Goal: Transaction & Acquisition: Book appointment/travel/reservation

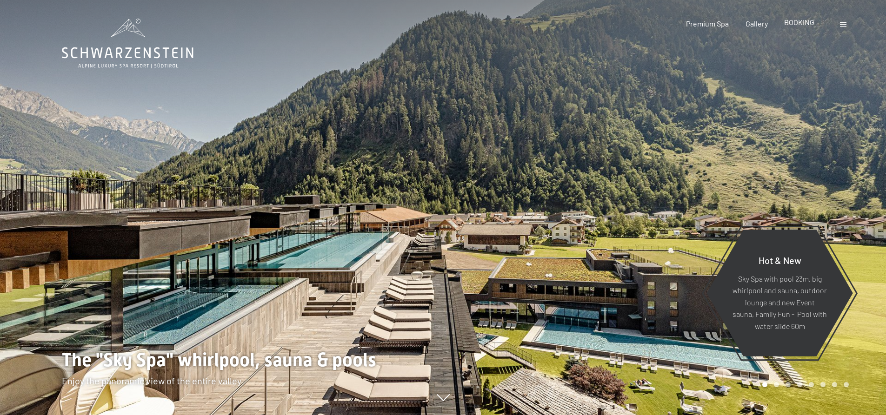
click at [805, 23] on span "BOOKING" at bounding box center [799, 22] width 30 height 9
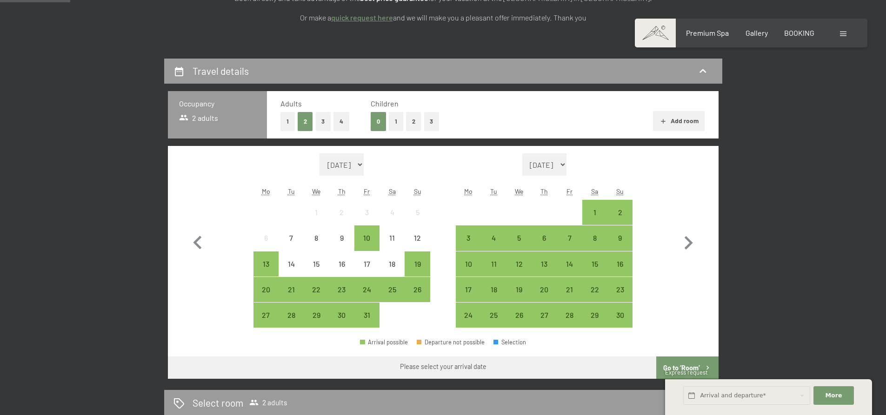
scroll to position [250, 0]
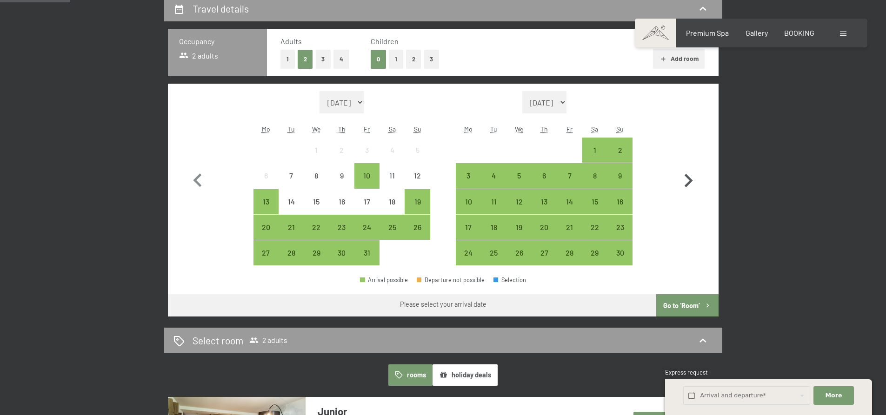
click at [688, 180] on icon "button" at bounding box center [688, 180] width 27 height 27
select select "[DATE]"
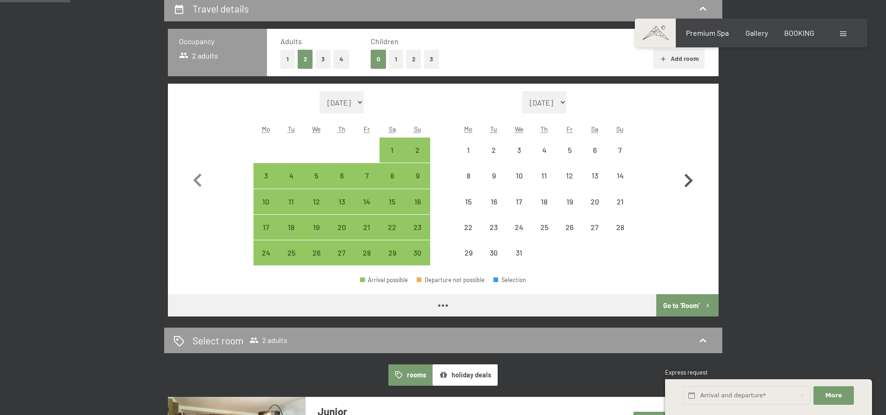
click at [688, 180] on icon "button" at bounding box center [688, 180] width 27 height 27
select select "[DATE]"
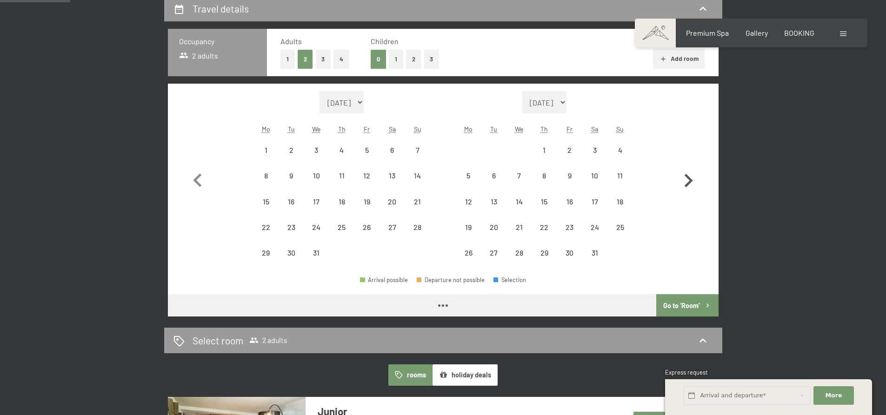
click at [688, 180] on icon "button" at bounding box center [688, 180] width 27 height 27
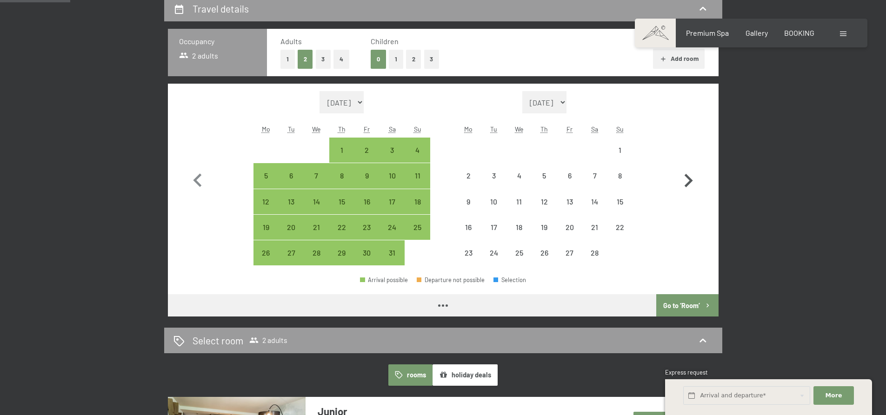
click at [688, 180] on icon "button" at bounding box center [688, 180] width 27 height 27
select select "[DATE]"
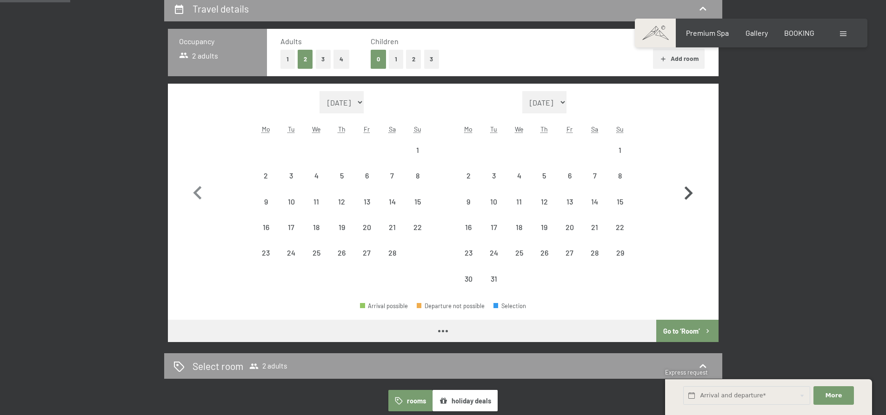
select select "[DATE]"
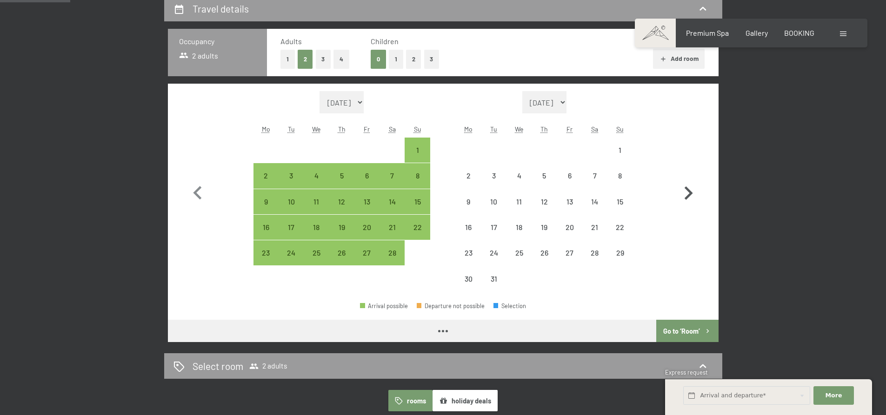
select select "[DATE]"
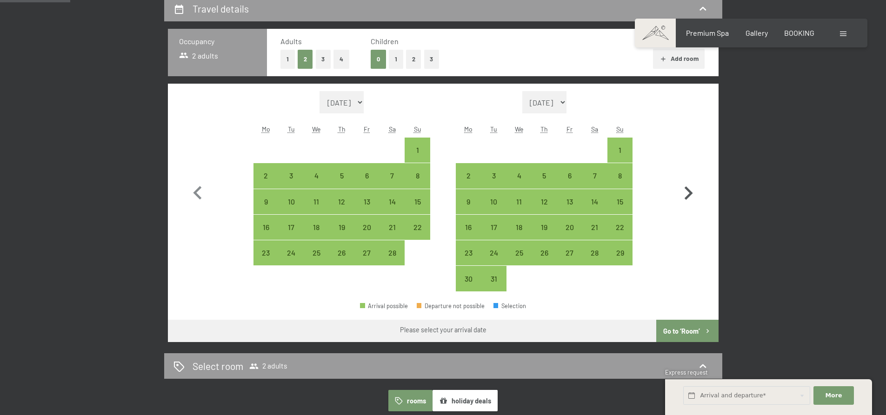
click at [688, 180] on button "button" at bounding box center [688, 191] width 27 height 201
select select "[DATE]"
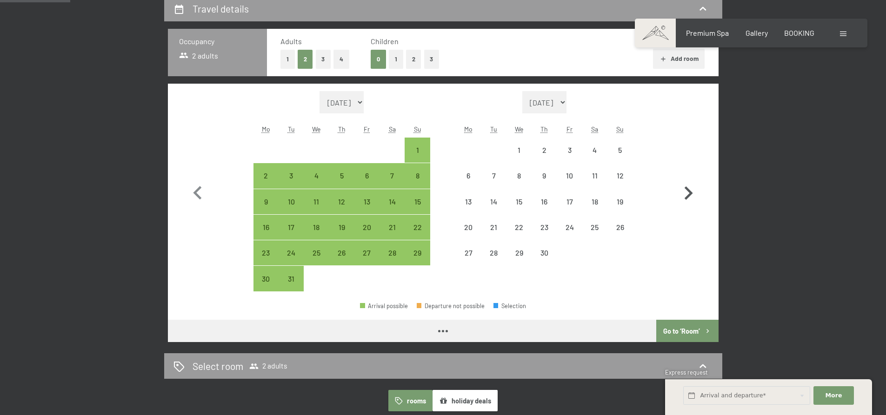
select select "[DATE]"
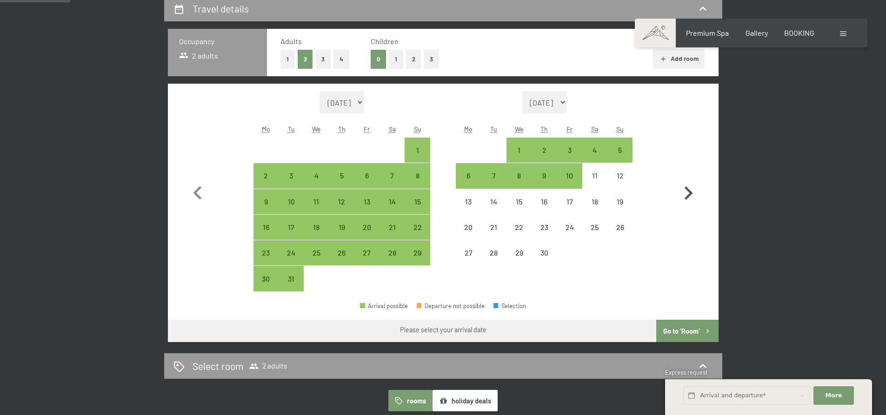
click at [688, 180] on button "button" at bounding box center [688, 191] width 27 height 201
select select "[DATE]"
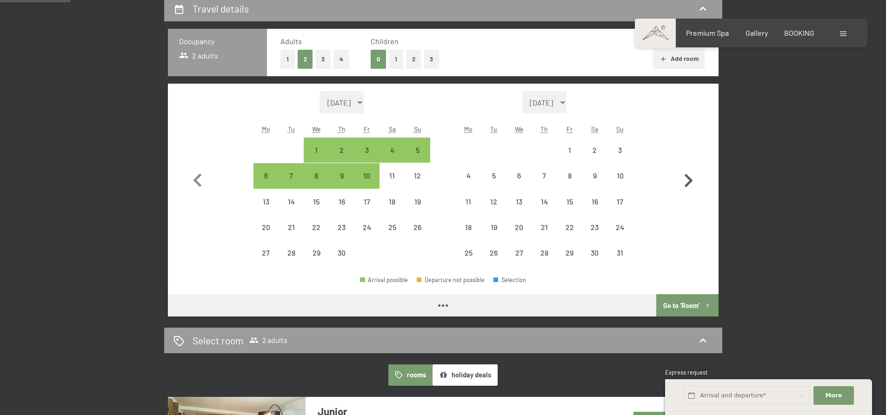
select select "[DATE]"
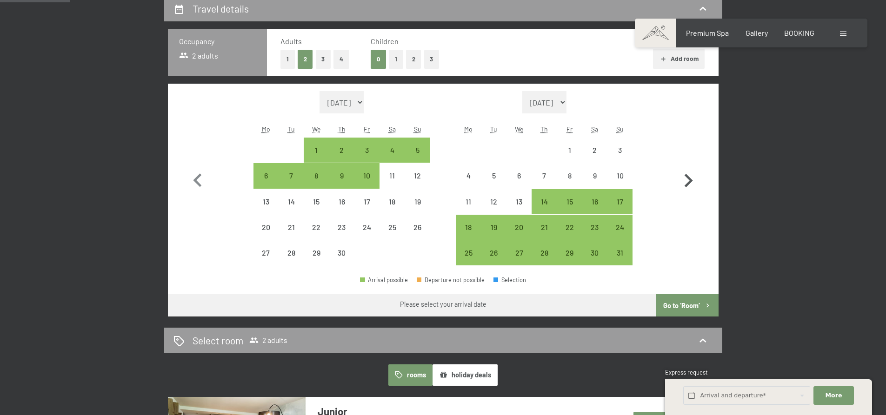
scroll to position [0, 0]
